Goal: Use online tool/utility

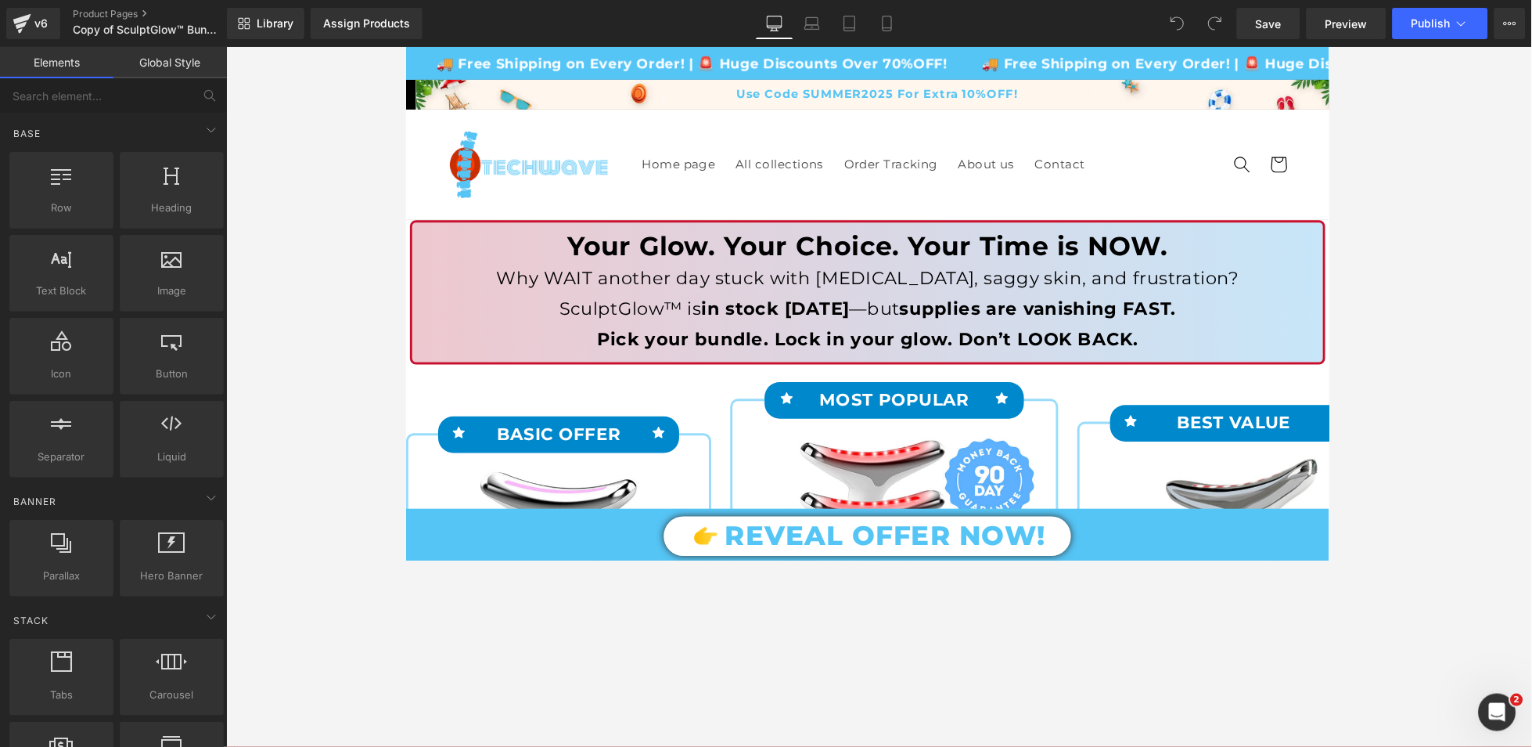
scroll to position [521, 0]
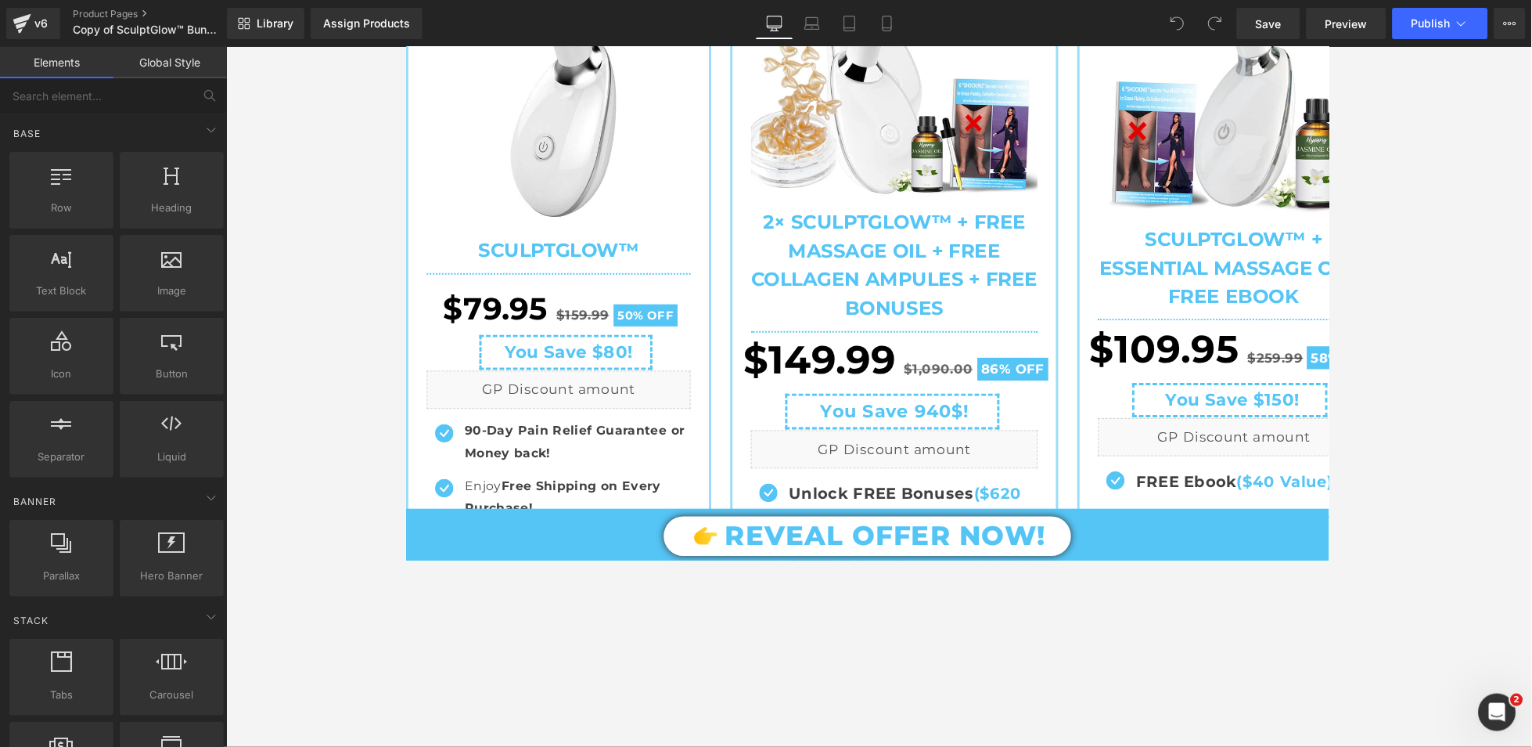
click at [1149, 383] on div at bounding box center [879, 397] width 1306 height 700
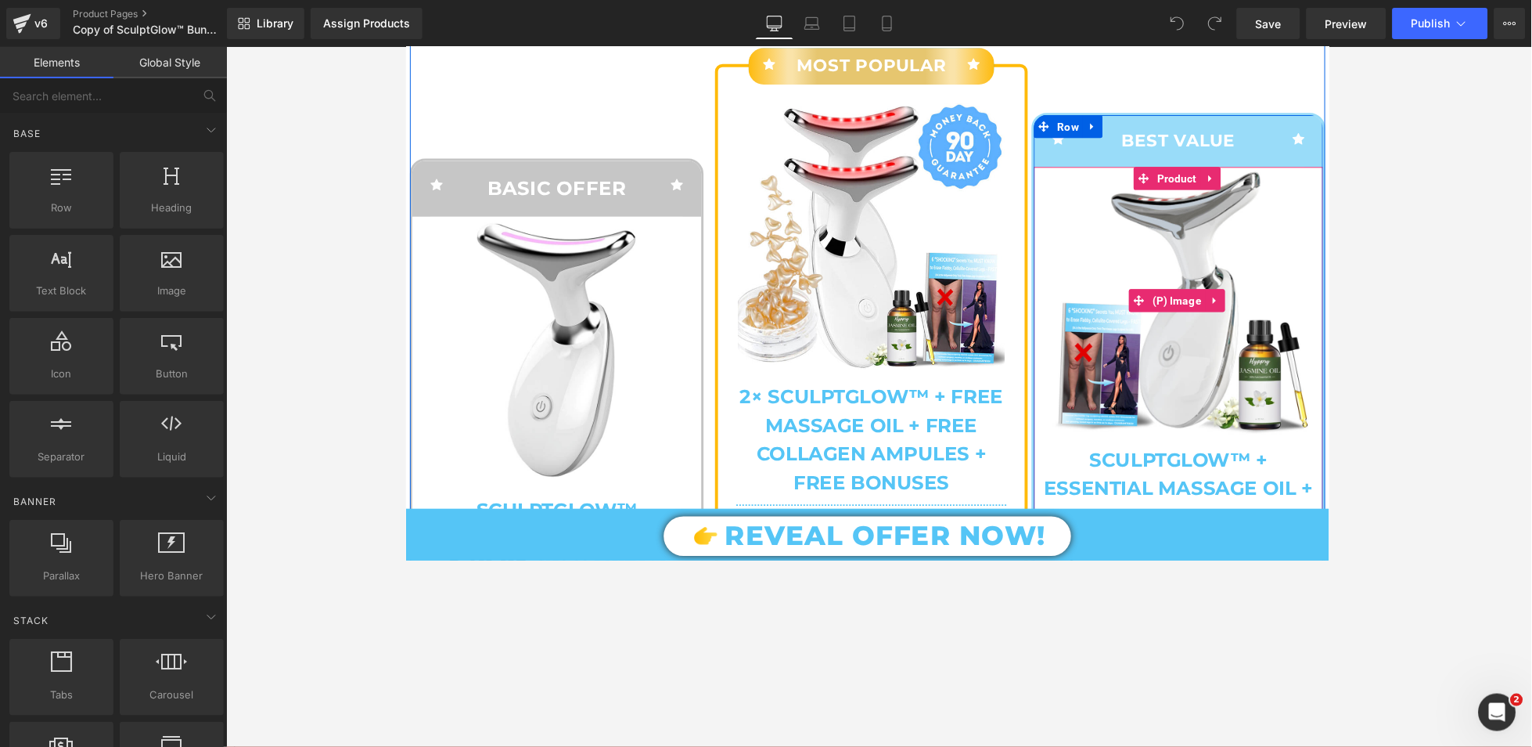
scroll to position [6574, 0]
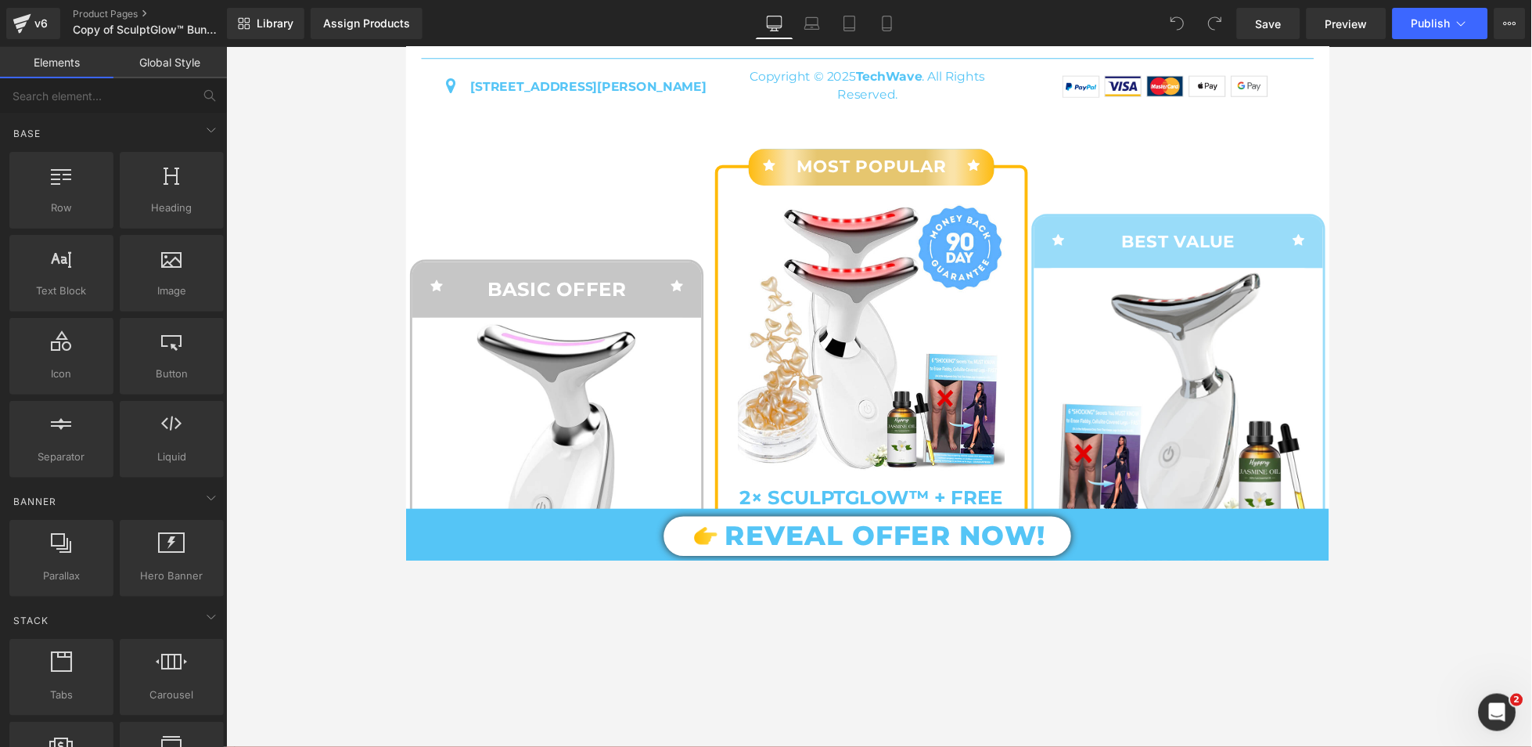
click at [1149, 268] on div at bounding box center [879, 397] width 1306 height 700
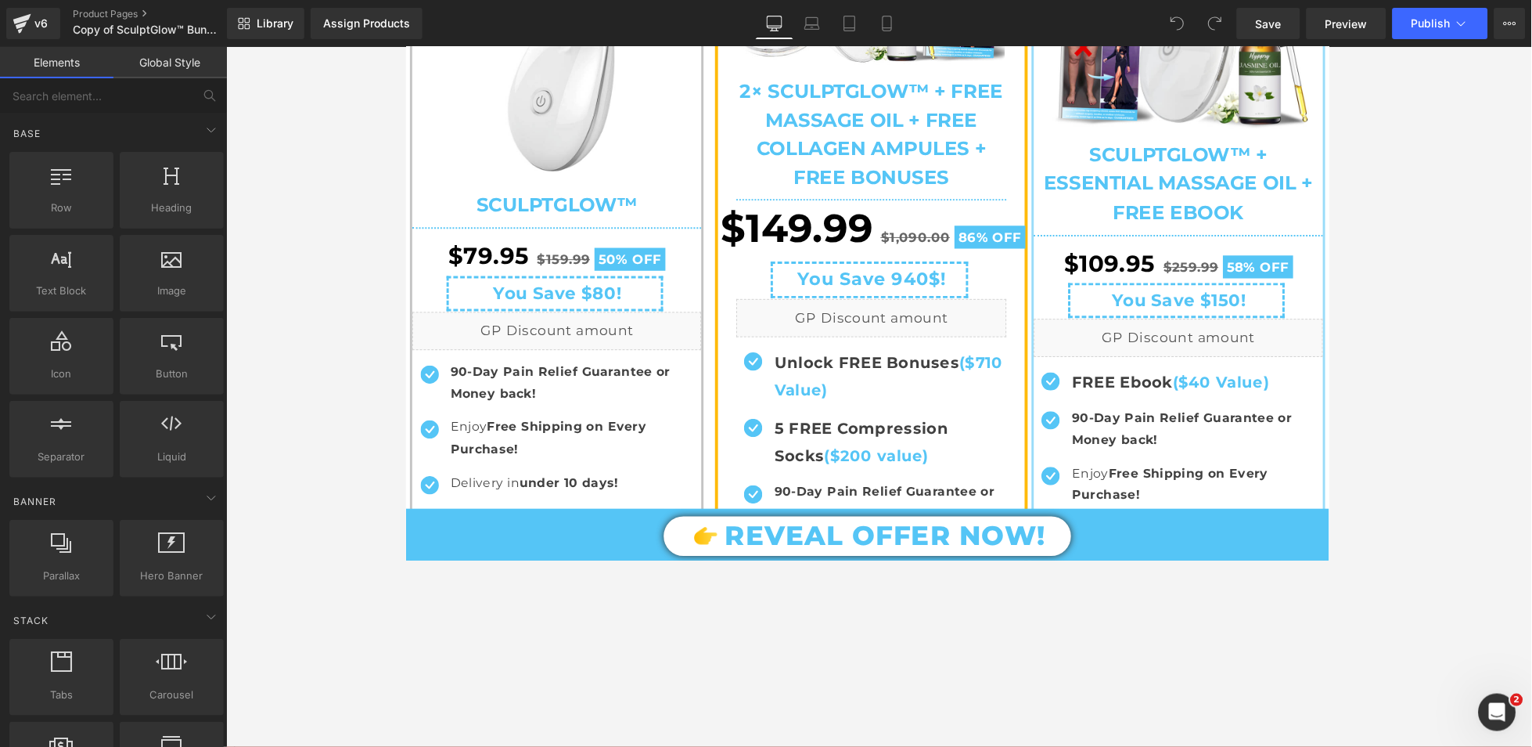
scroll to position [6469, 0]
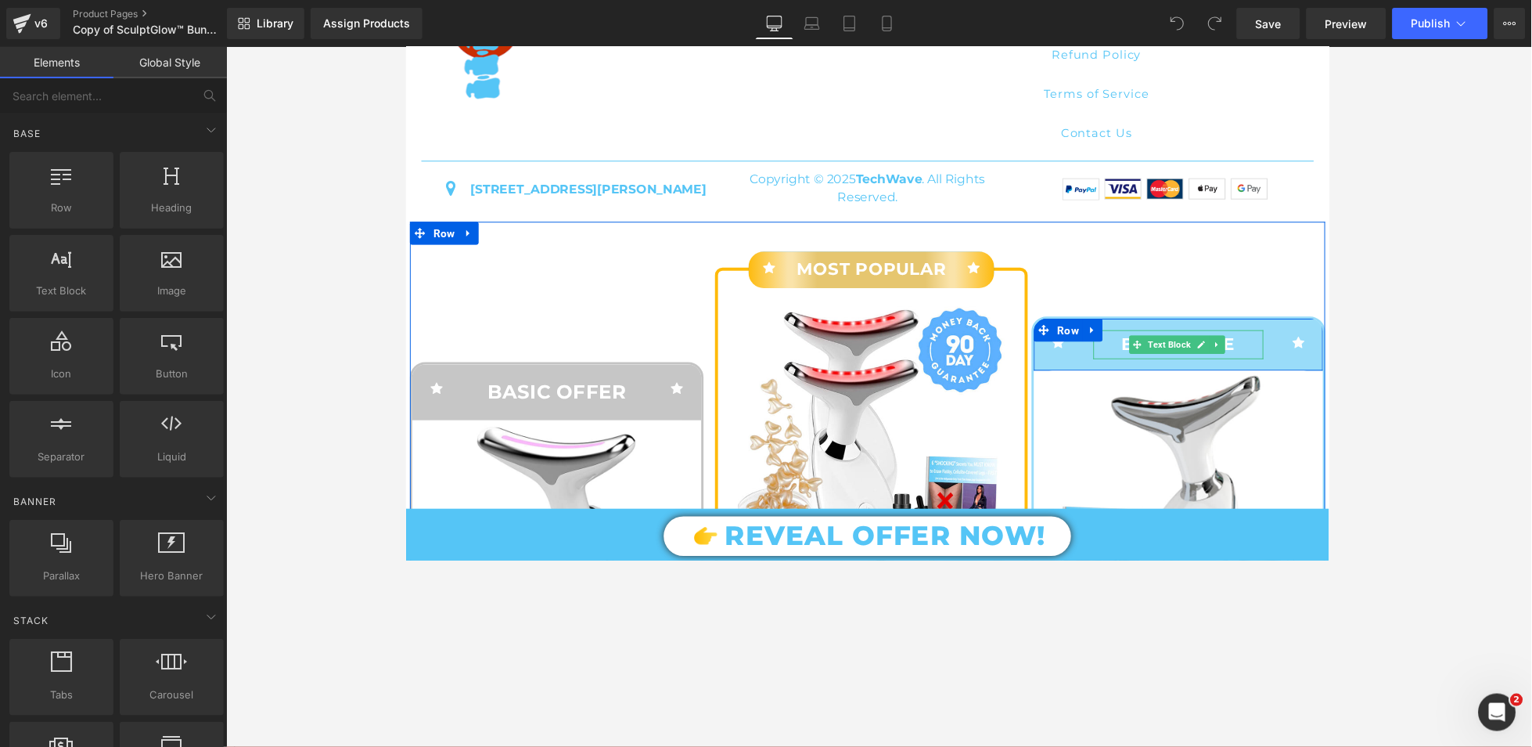
click at [1149, 358] on p "BEST VALUE" at bounding box center [1197, 352] width 175 height 30
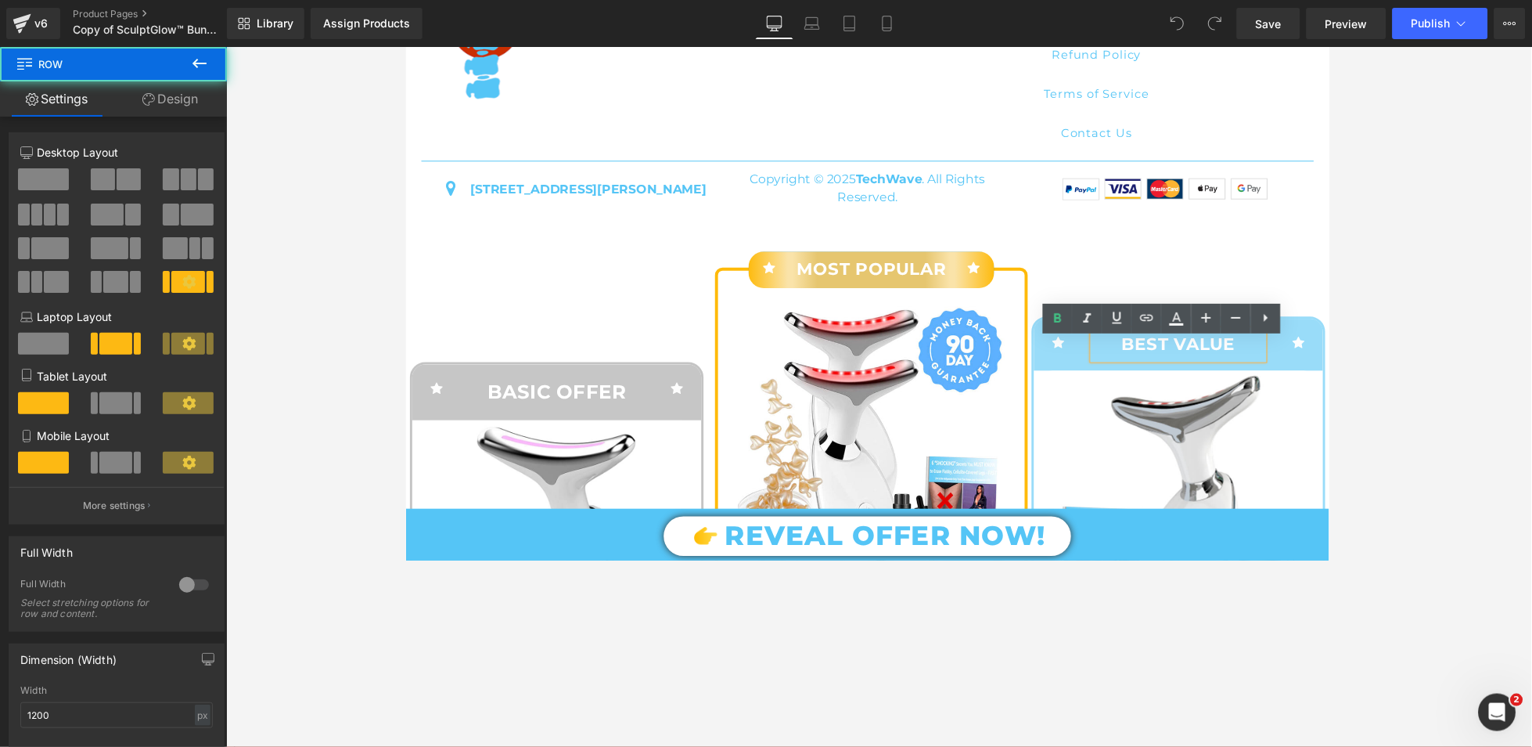
click at [1049, 377] on div "Icon BEST VALUE Text Block Icon Row" at bounding box center [1197, 351] width 297 height 53
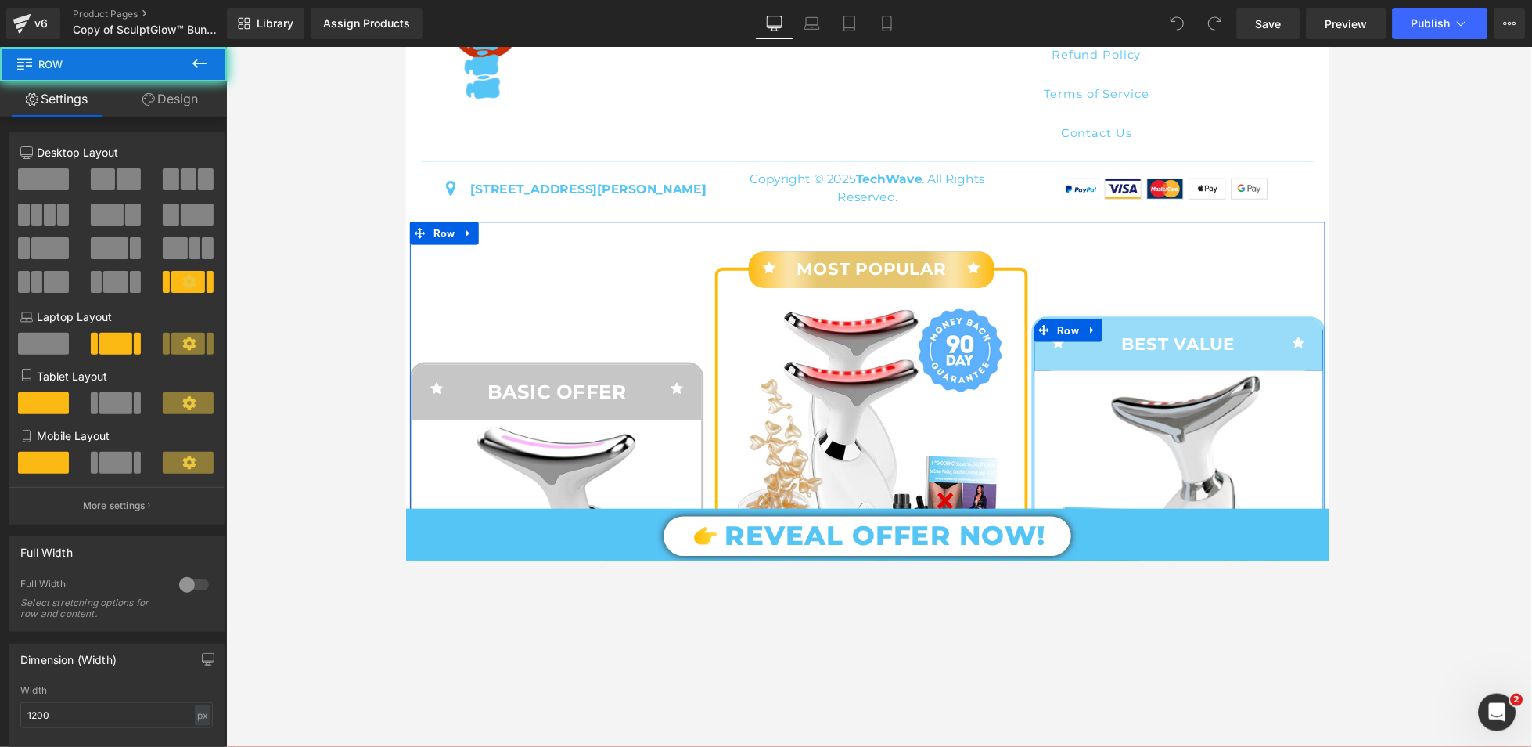
click at [1049, 364] on div "Icon" at bounding box center [1073, 350] width 49 height 27
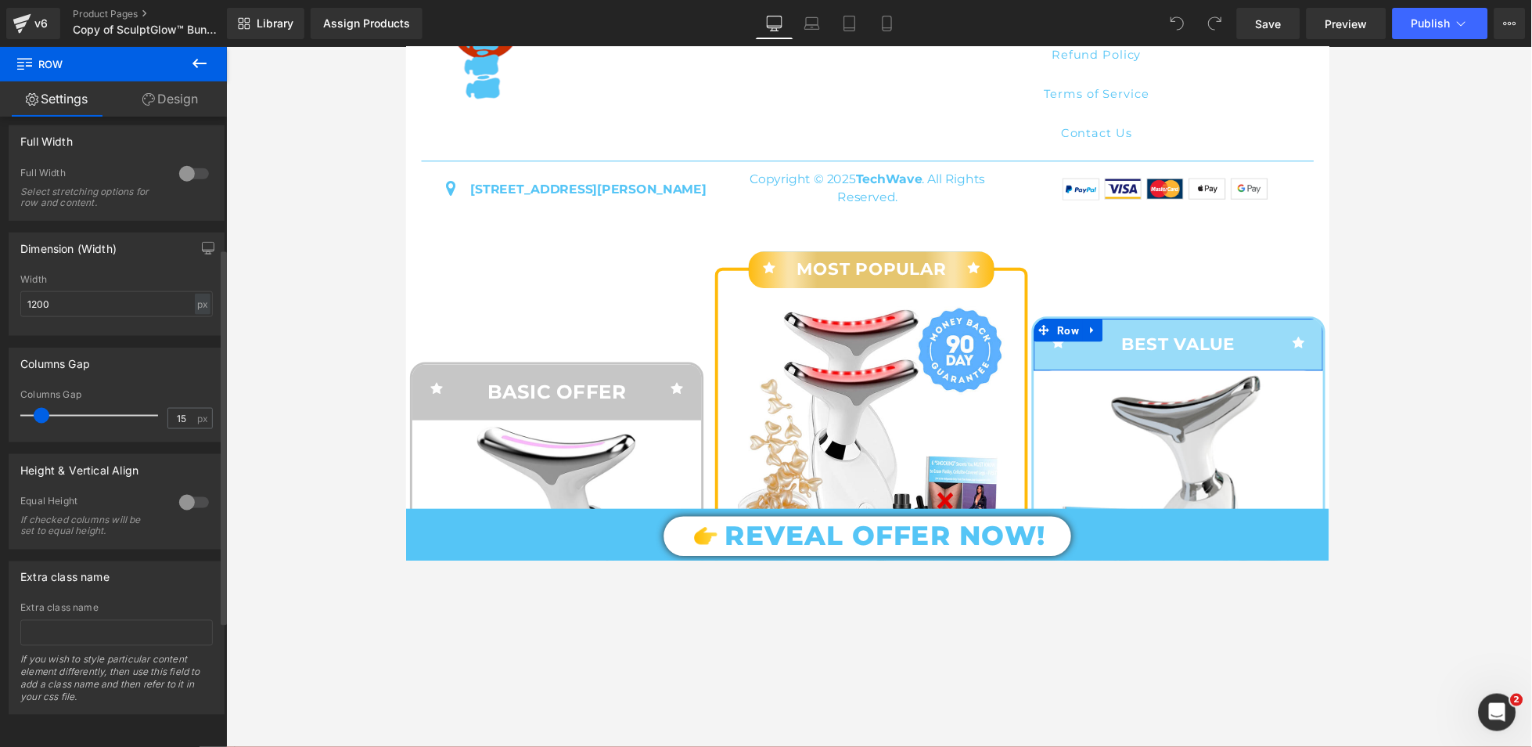
scroll to position [220, 0]
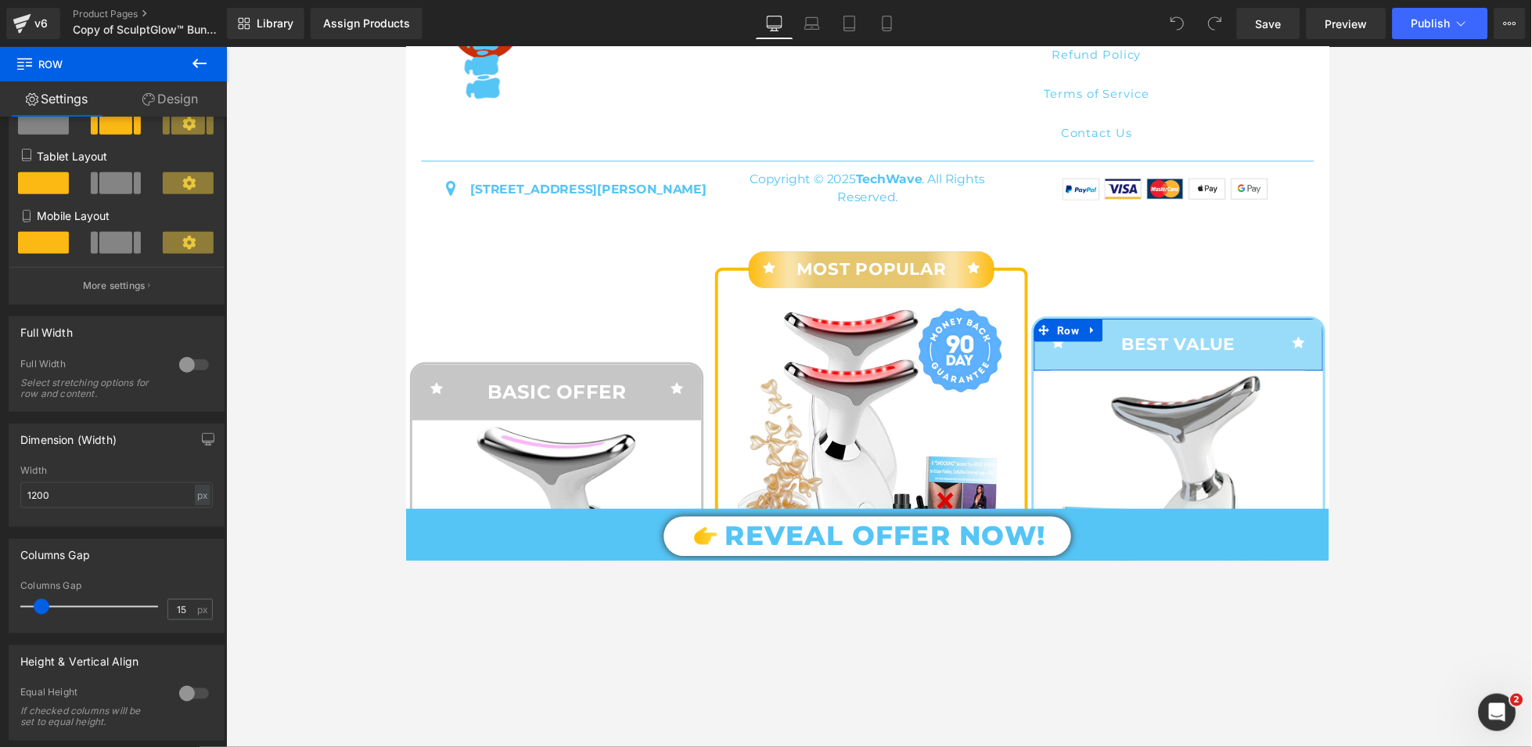
click at [178, 99] on link "Design" at bounding box center [169, 98] width 113 height 35
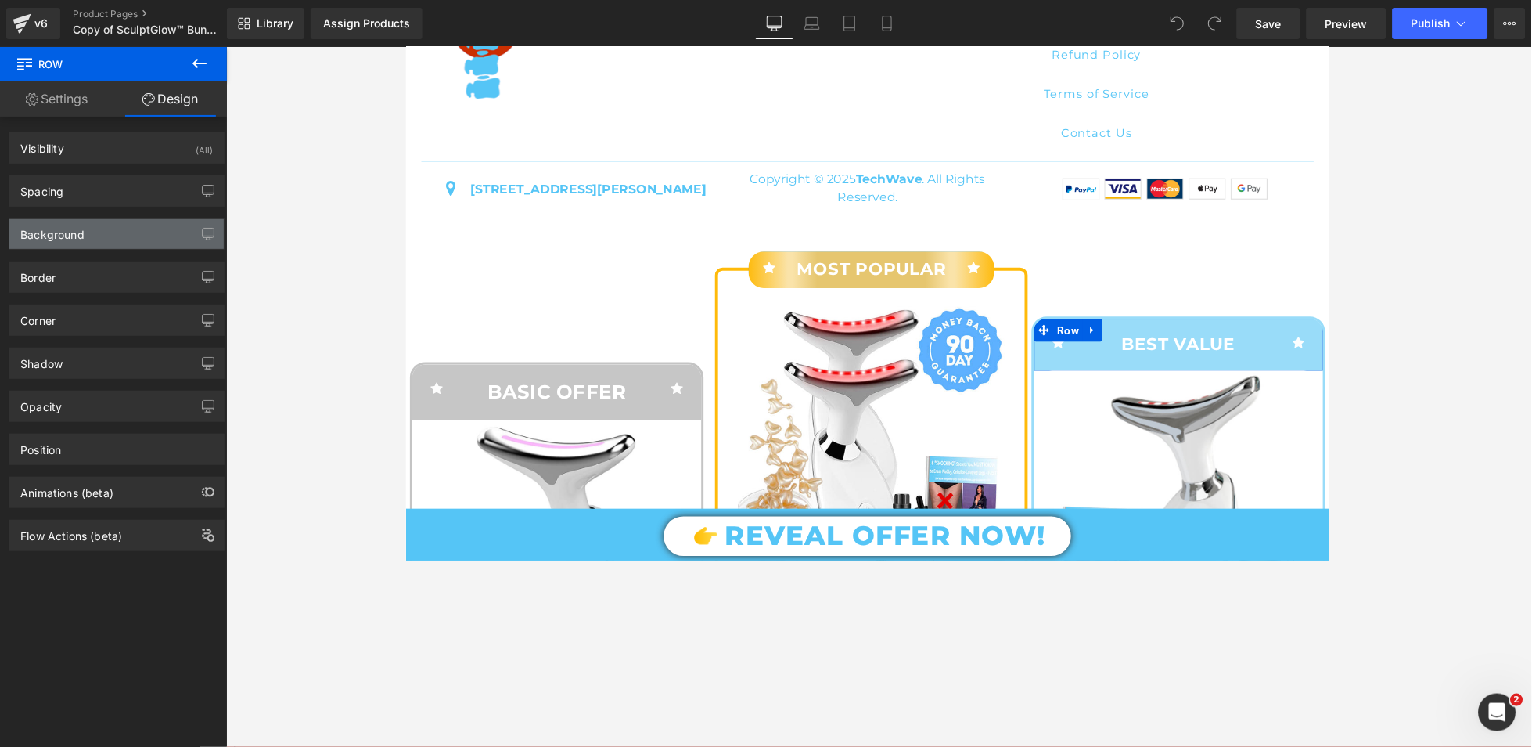
click at [107, 229] on div "Background" at bounding box center [116, 234] width 214 height 30
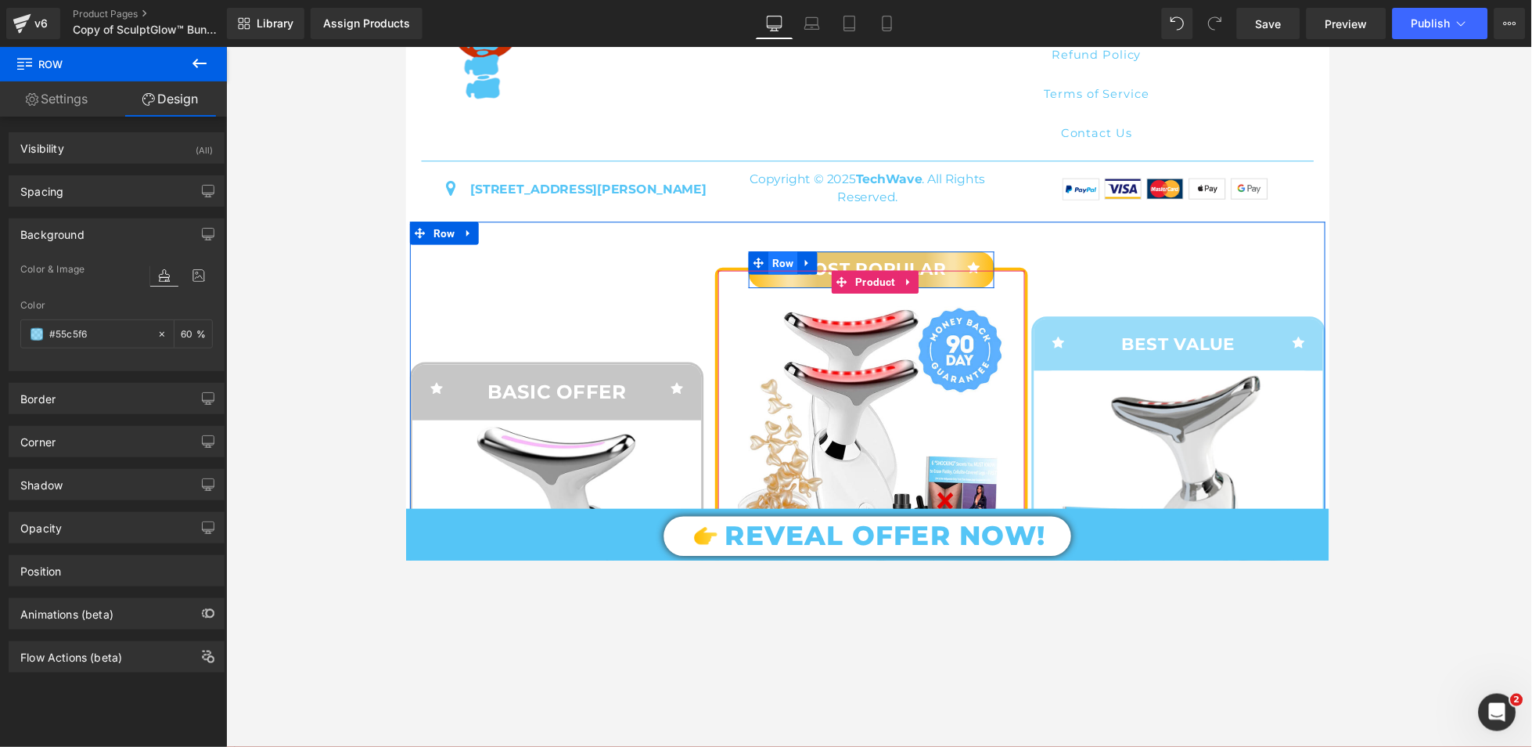
click at [783, 269] on span "Row" at bounding box center [792, 267] width 30 height 23
